Goal: Check status

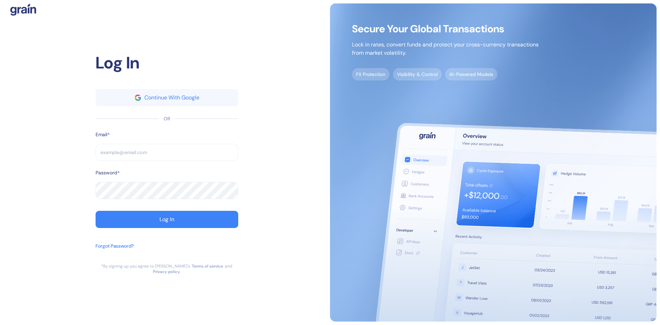
click at [187, 161] on input "text" at bounding box center [167, 152] width 143 height 17
type input "[PERSON_NAME][EMAIL_ADDRESS][DOMAIN_NAME]"
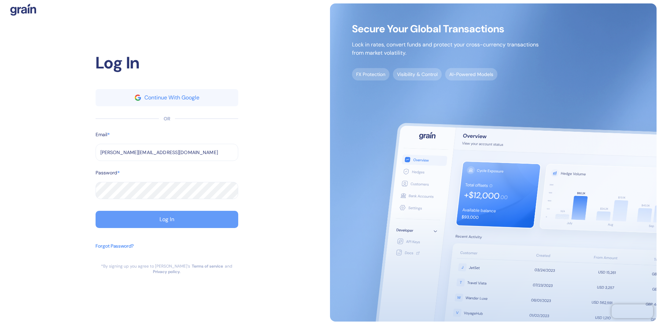
click at [186, 221] on button "Log In" at bounding box center [167, 219] width 143 height 17
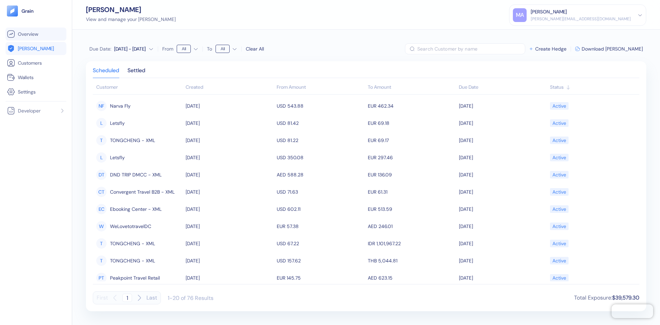
click at [31, 34] on span "Overview" at bounding box center [28, 34] width 20 height 7
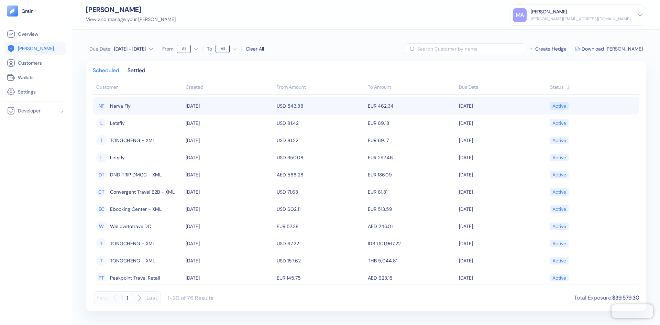
click at [336, 108] on td "USD 543.88" at bounding box center [320, 105] width 91 height 17
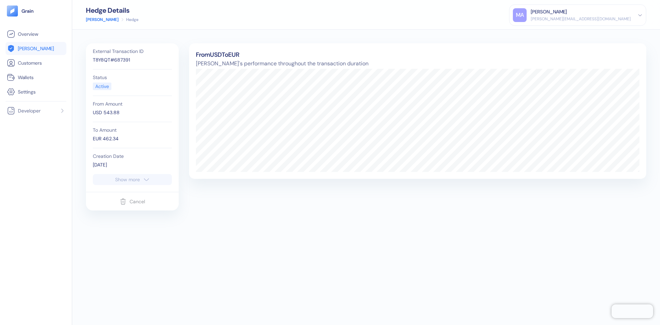
click at [141, 178] on button "Show more" at bounding box center [132, 179] width 79 height 11
drag, startPoint x: 109, startPoint y: 59, endPoint x: 94, endPoint y: 60, distance: 14.8
click at [94, 60] on div "T8Y8QT#687391" at bounding box center [132, 59] width 79 height 7
click at [112, 58] on div "T8Y8QT#687391" at bounding box center [132, 59] width 79 height 7
drag, startPoint x: 109, startPoint y: 60, endPoint x: 92, endPoint y: 58, distance: 16.6
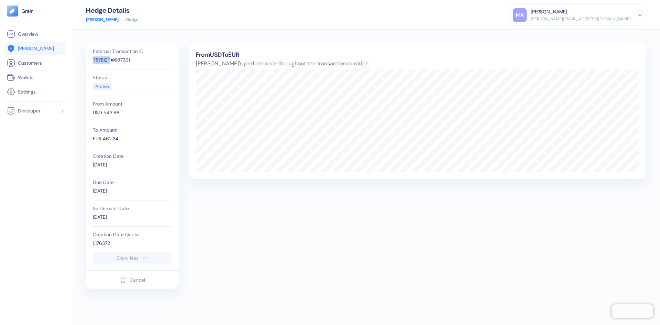
click at [92, 58] on div "External Transaction ID T8Y8QT#687391 Status Active From Amount USD 543.88 To A…" at bounding box center [132, 147] width 86 height 209
copy div "T8Y8QT"
